Goal: Task Accomplishment & Management: Manage account settings

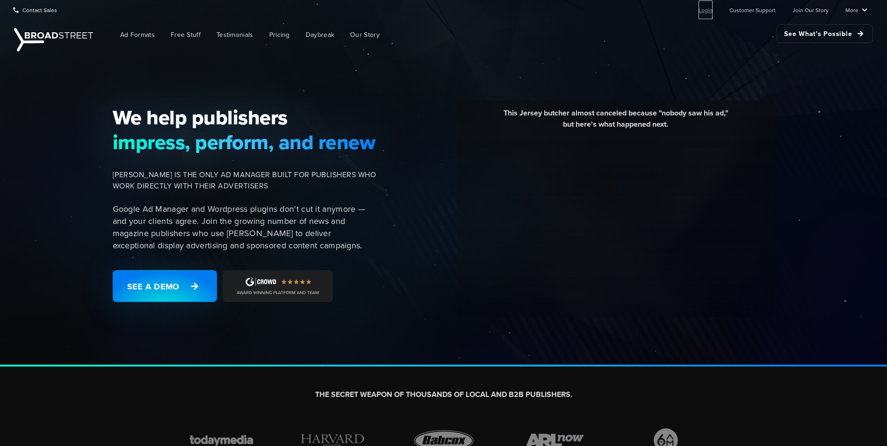
click at [711, 11] on link "Login" at bounding box center [705, 9] width 14 height 19
click at [712, 12] on link "Login" at bounding box center [705, 9] width 14 height 19
click at [712, 7] on link "Login" at bounding box center [705, 9] width 14 height 19
click at [705, 12] on link "Login" at bounding box center [705, 9] width 14 height 19
